Goal: Task Accomplishment & Management: Manage account settings

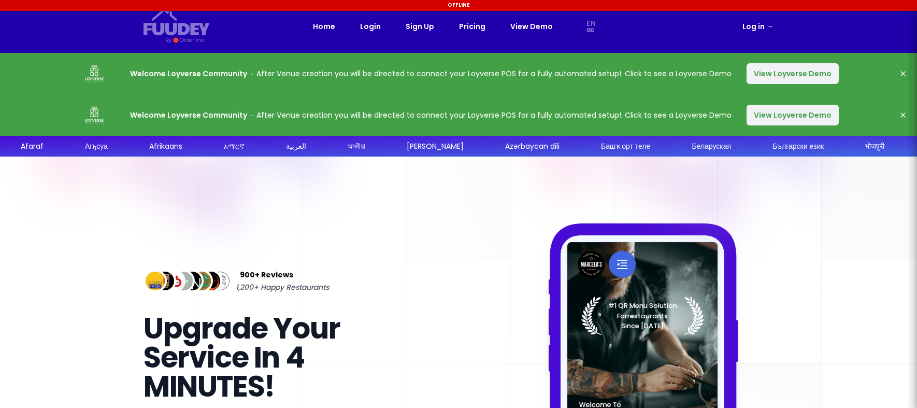
select select "en"
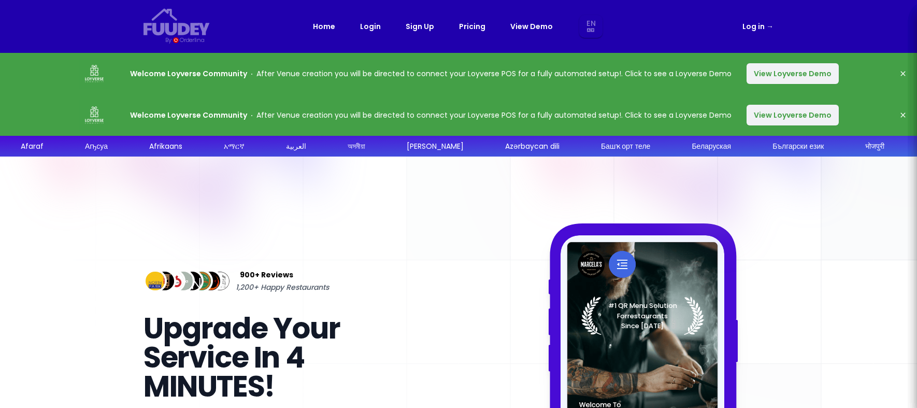
select select "en"
click at [764, 26] on link "Log in →" at bounding box center [757, 26] width 31 height 12
select select "en"
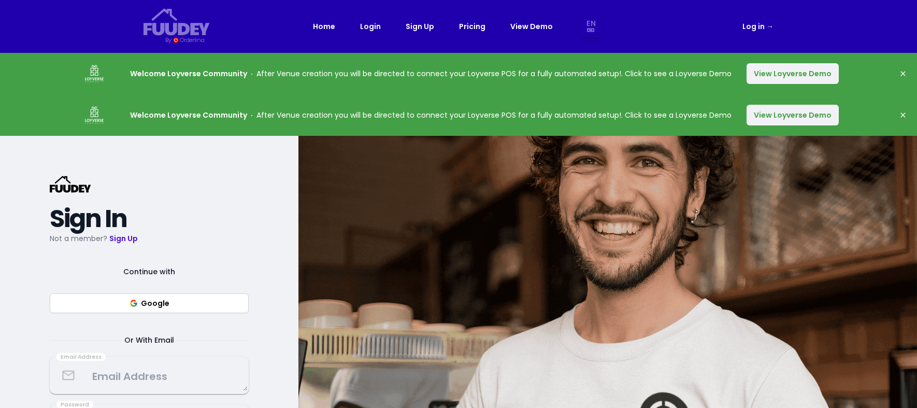
select select "en"
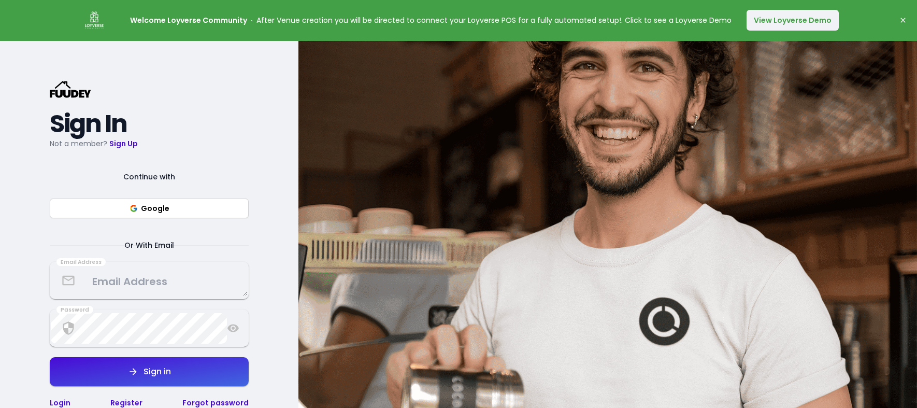
scroll to position [169, 0]
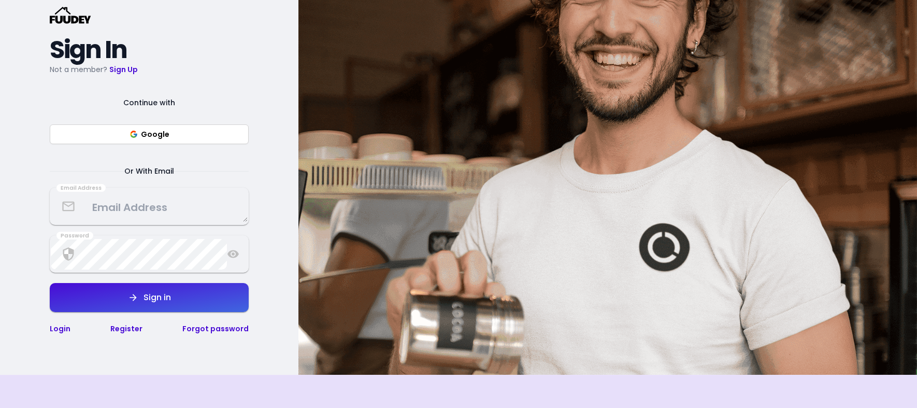
click at [143, 206] on textarea at bounding box center [149, 206] width 197 height 31
select select "en"
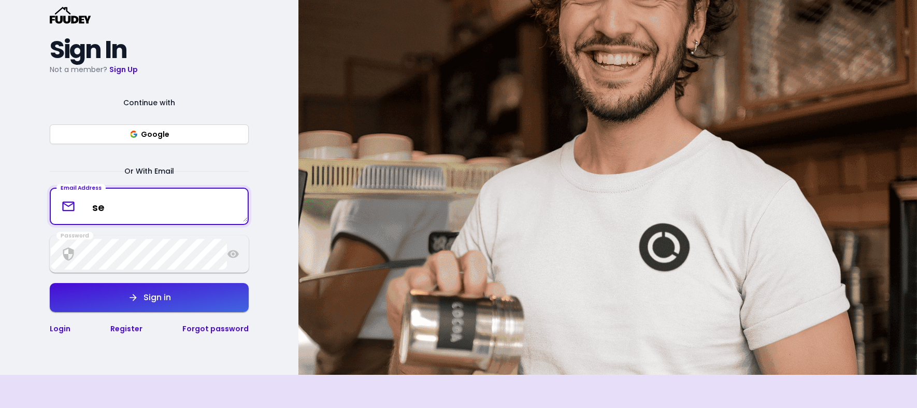
type textarea "s"
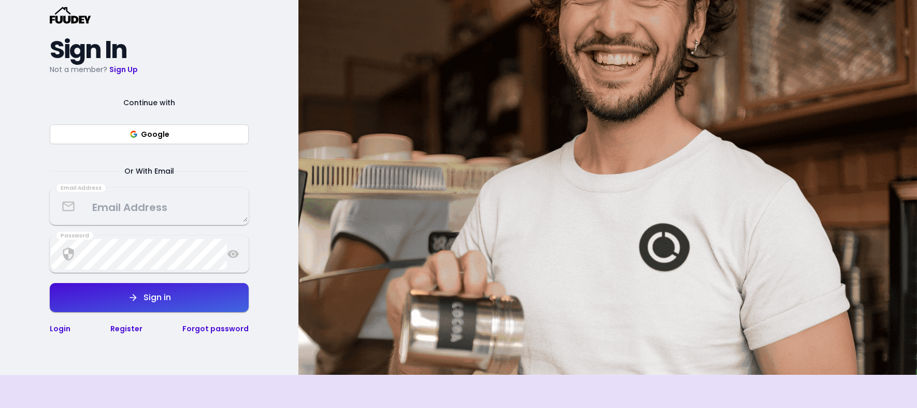
select select "en"
click at [164, 132] on button "Google" at bounding box center [149, 134] width 199 height 20
